Goal: Task Accomplishment & Management: Manage account settings

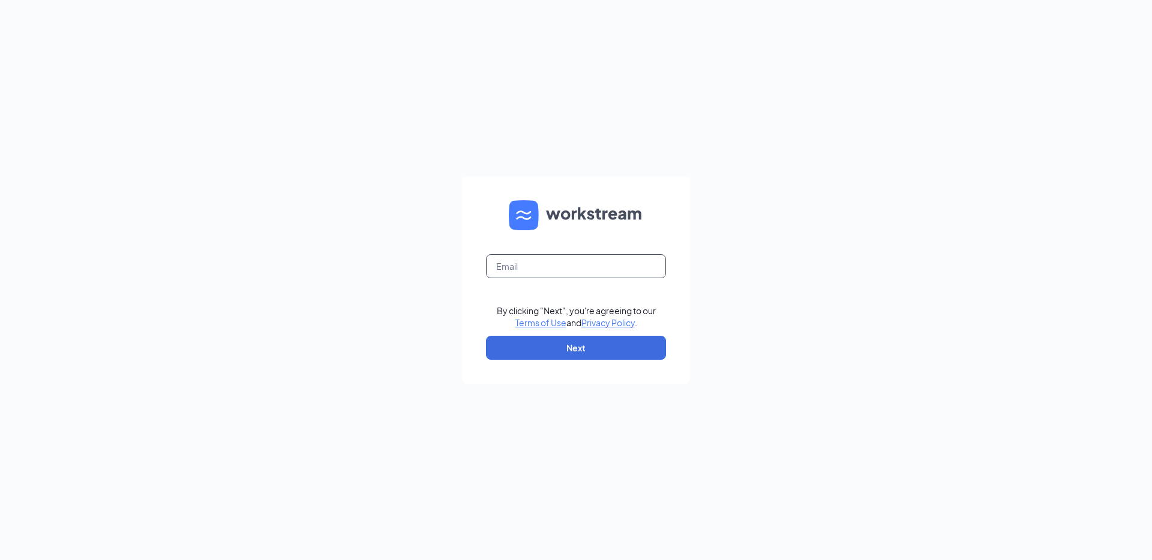
click at [514, 263] on input "text" at bounding box center [576, 266] width 180 height 24
type input "nathan.dilworth@ecsneb.com"
click at [578, 359] on button "Next" at bounding box center [576, 348] width 180 height 24
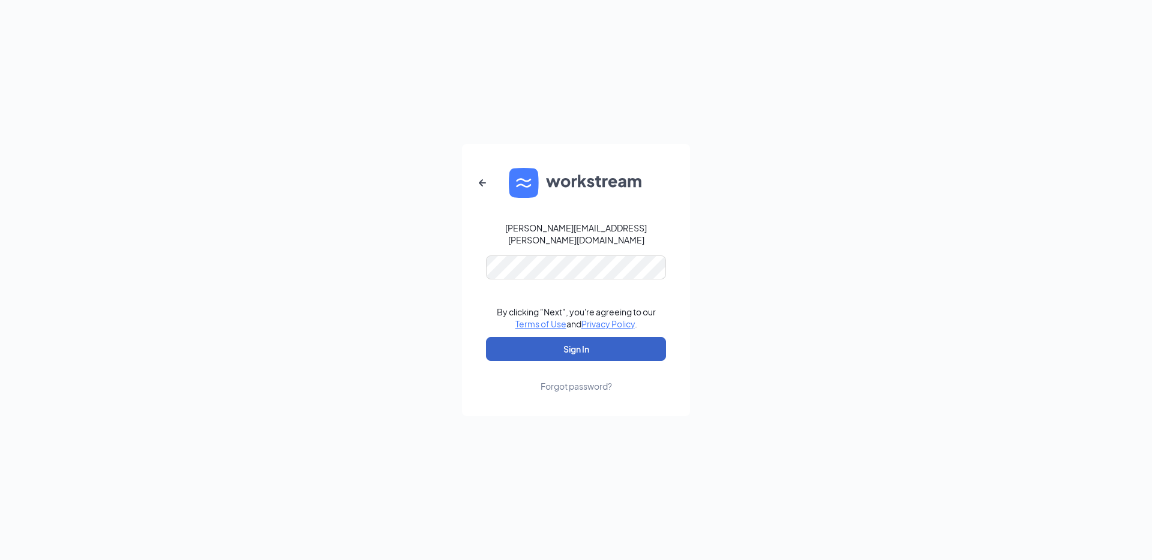
click at [603, 341] on button "Sign In" at bounding box center [576, 349] width 180 height 24
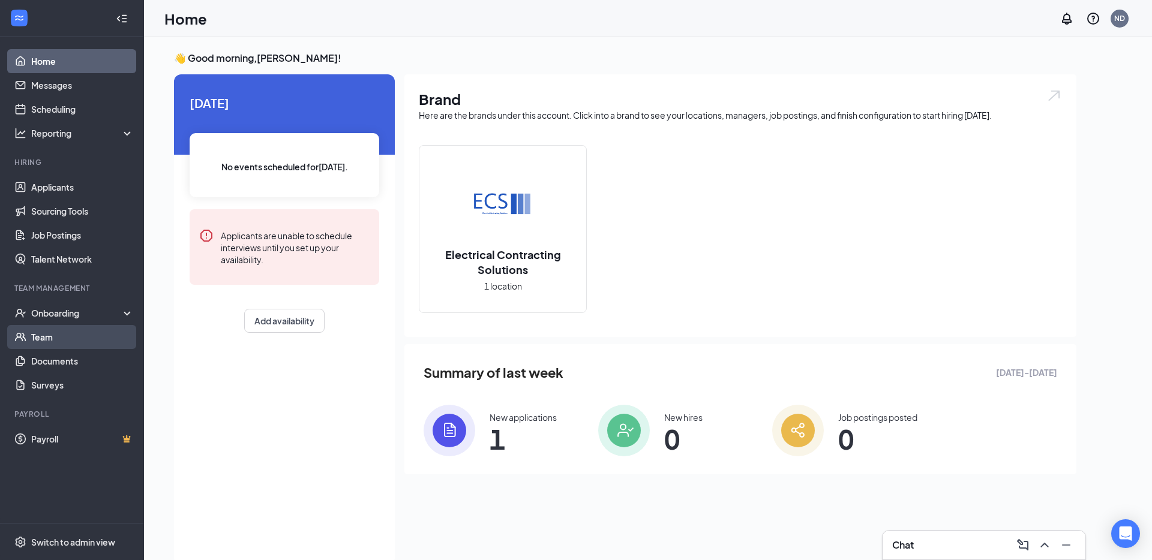
click at [52, 342] on link "Team" at bounding box center [82, 337] width 103 height 24
